Goal: Task Accomplishment & Management: Manage account settings

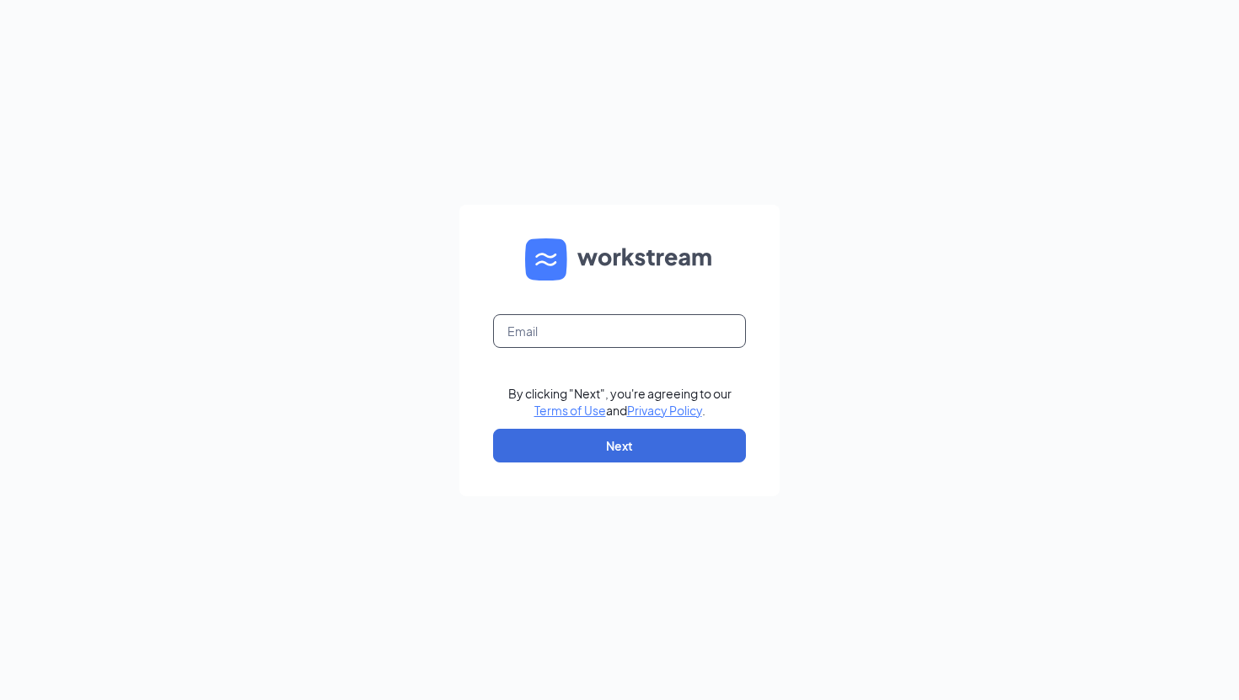
click at [704, 319] on input "text" at bounding box center [619, 331] width 253 height 34
type input "[EMAIL_ADDRESS][DOMAIN_NAME]"
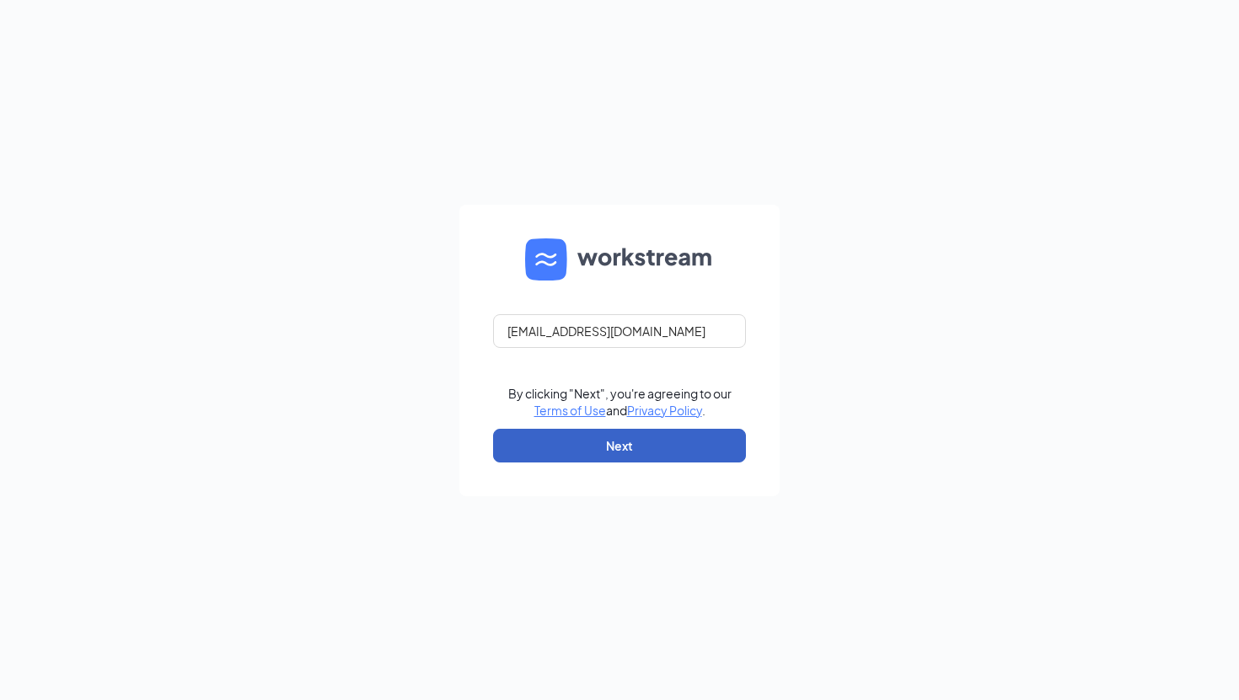
click at [640, 440] on button "Next" at bounding box center [619, 446] width 253 height 34
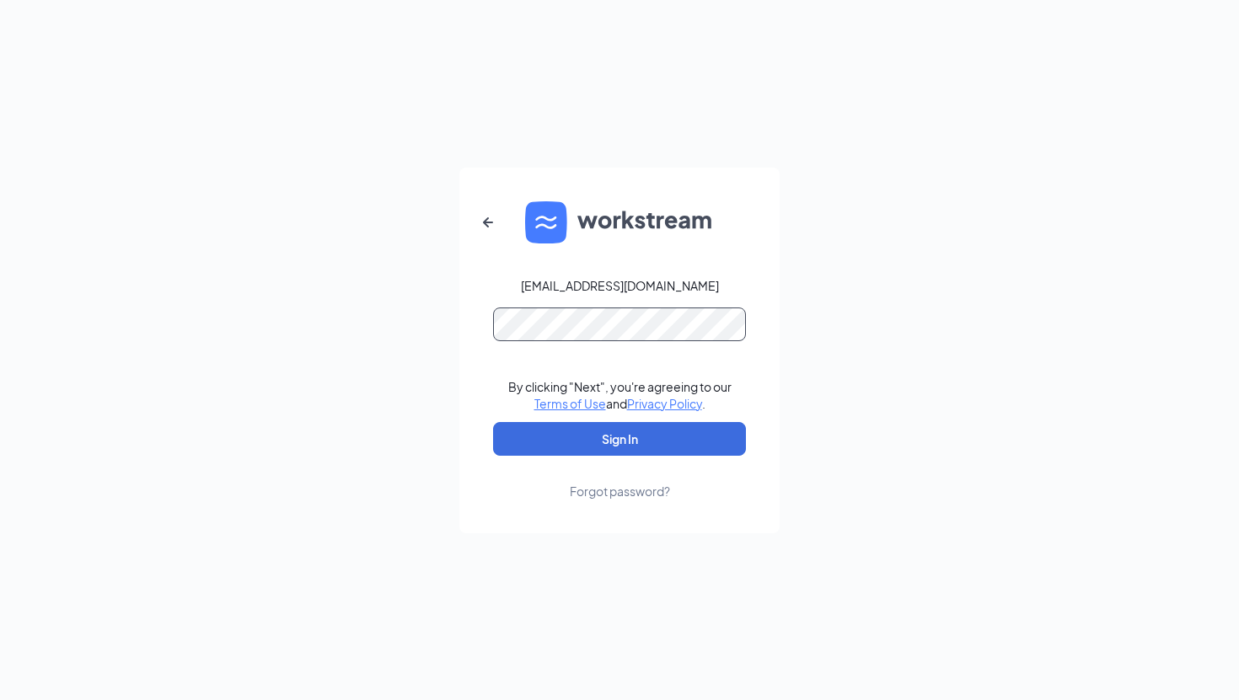
click at [493, 422] on button "Sign In" at bounding box center [619, 439] width 253 height 34
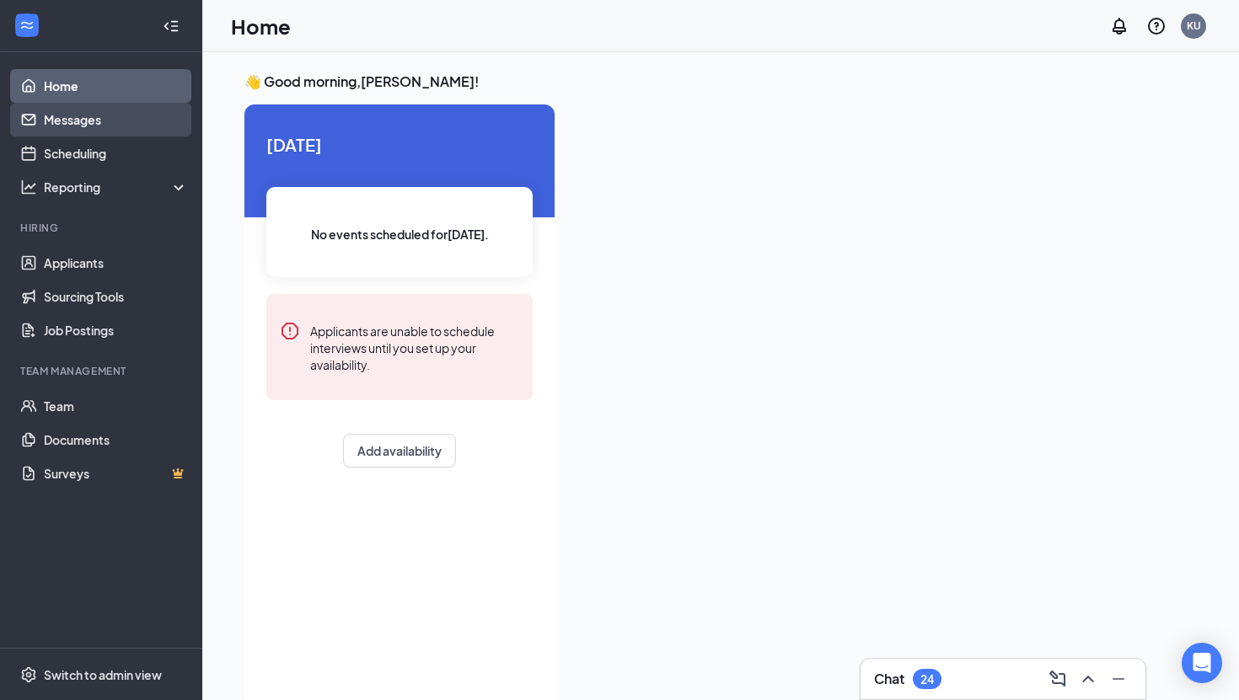
click at [124, 129] on link "Messages" at bounding box center [116, 120] width 144 height 34
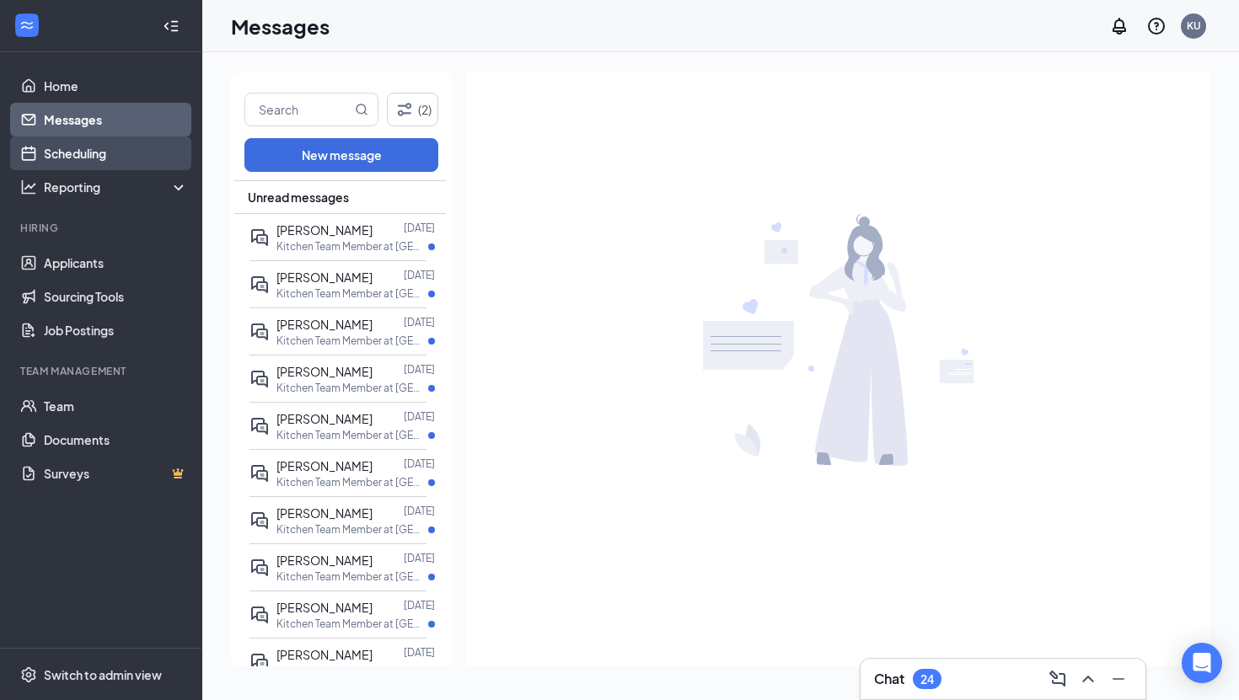
click at [83, 156] on link "Scheduling" at bounding box center [116, 154] width 144 height 34
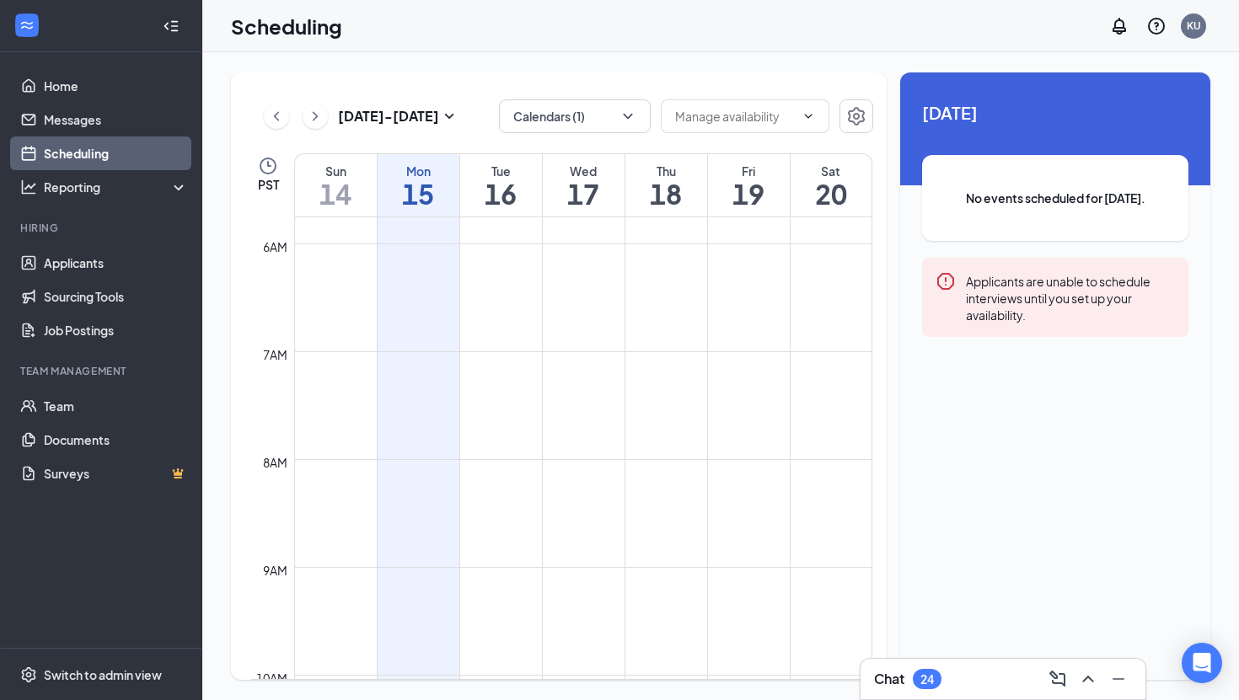
scroll to position [623, 0]
click at [44, 264] on link "Applicants" at bounding box center [116, 263] width 144 height 34
